Goal: Navigation & Orientation: Find specific page/section

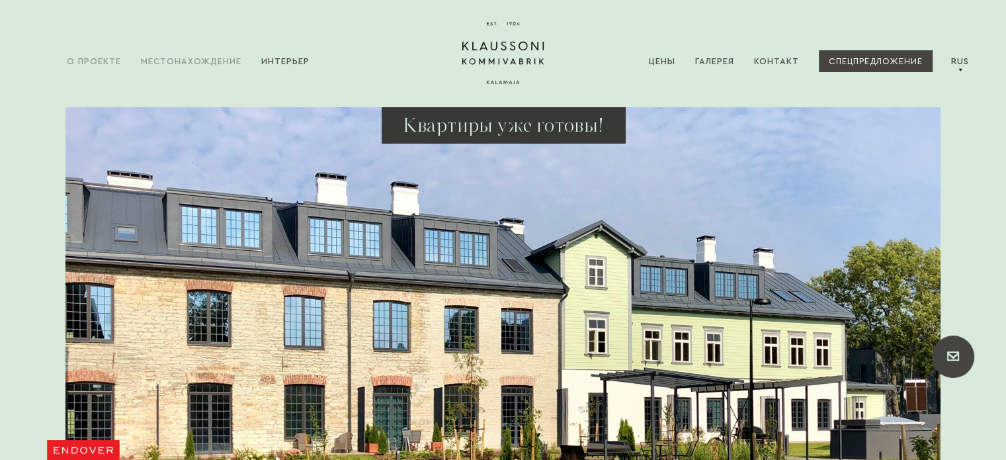
click at [141, 64] on link "Местонахождение" at bounding box center [201, 61] width 120 height 40
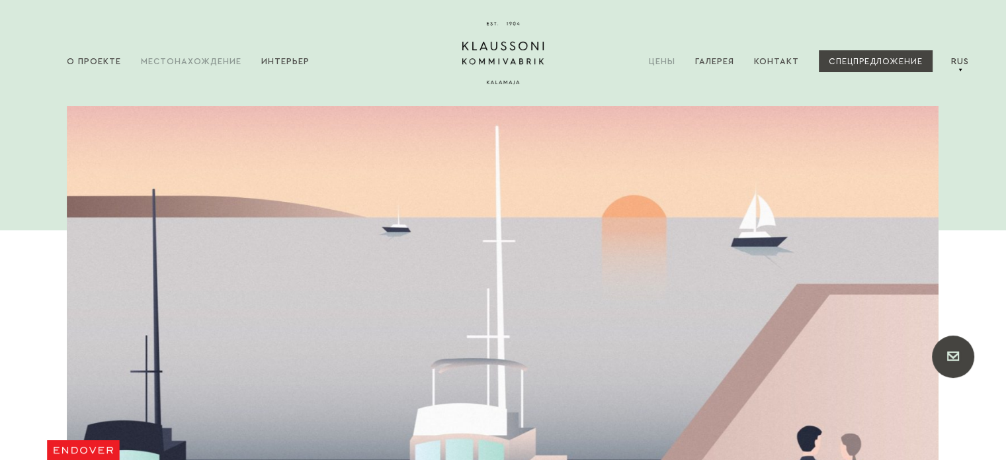
click at [666, 66] on link "Цены" at bounding box center [672, 61] width 46 height 40
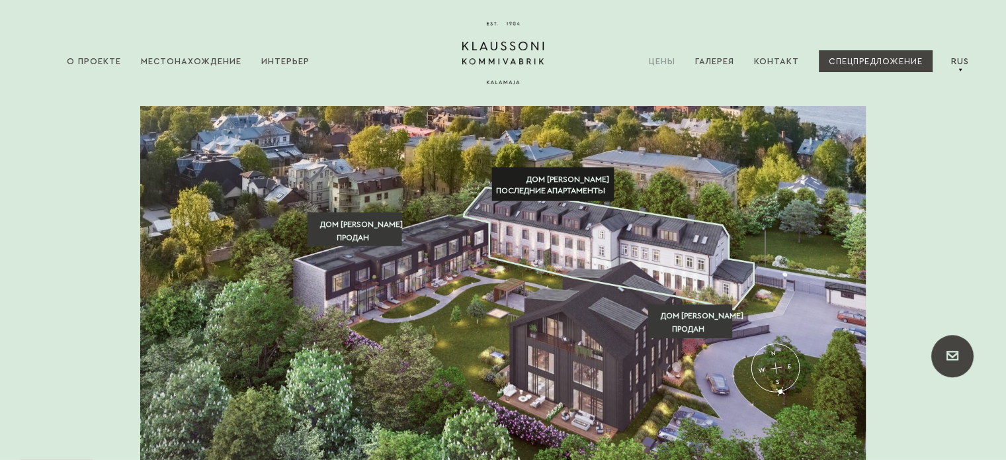
click at [662, 261] on icon at bounding box center [609, 248] width 290 height 122
